Goal: Information Seeking & Learning: Learn about a topic

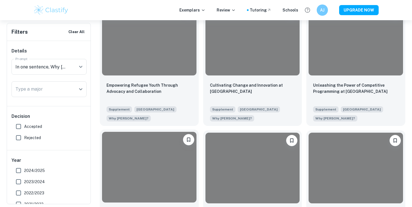
scroll to position [265, 0]
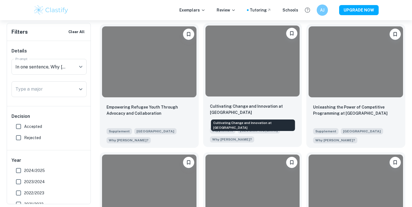
click at [217, 110] on p "Cultivating Change and Innovation at [GEOGRAPHIC_DATA]" at bounding box center [253, 109] width 86 height 12
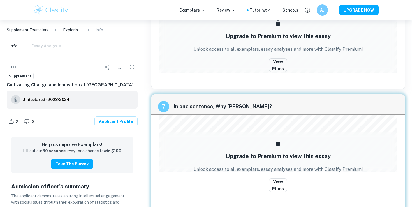
scroll to position [929, 0]
